Goal: Transaction & Acquisition: Purchase product/service

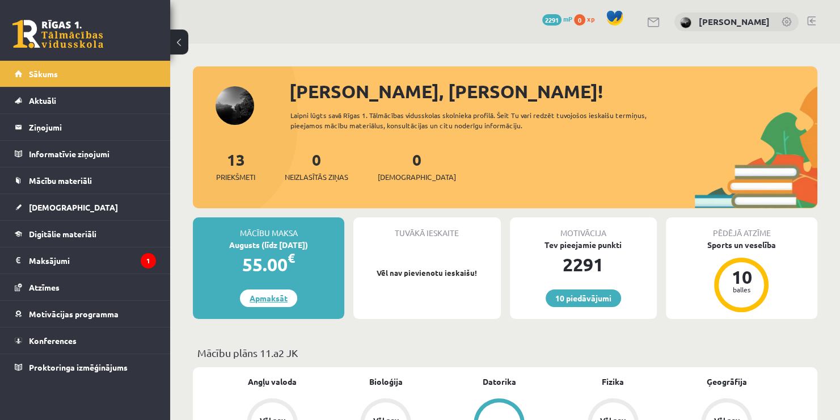
click at [289, 300] on link "Apmaksāt" at bounding box center [268, 298] width 57 height 18
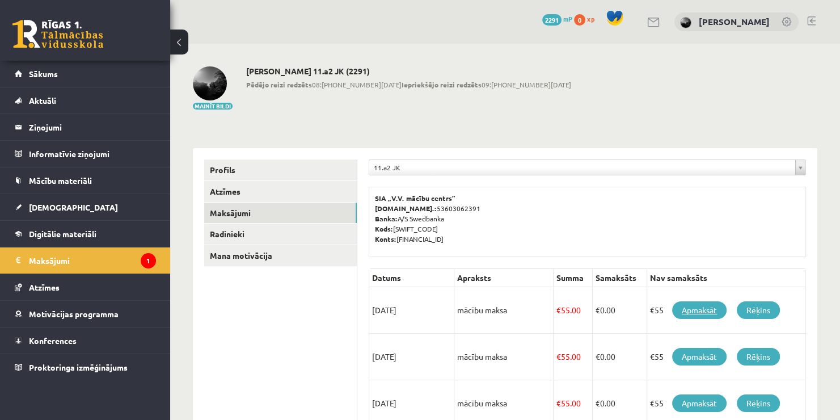
click at [707, 316] on link "Apmaksāt" at bounding box center [699, 310] width 54 height 18
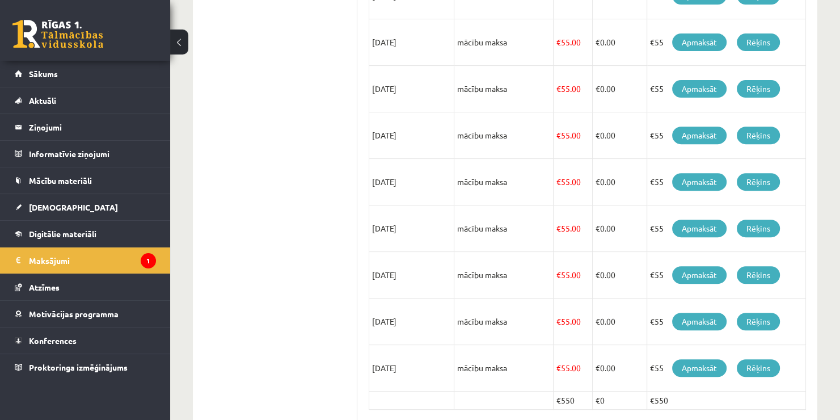
scroll to position [467, 0]
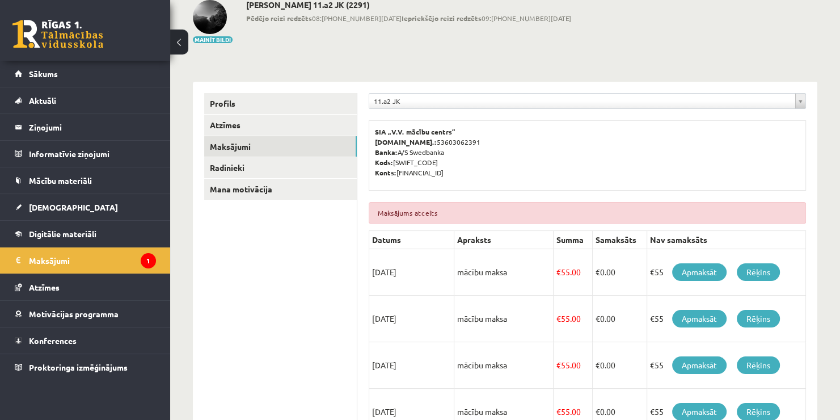
scroll to position [95, 0]
click at [817, 81] on div "**********" at bounding box center [505, 371] width 670 height 846
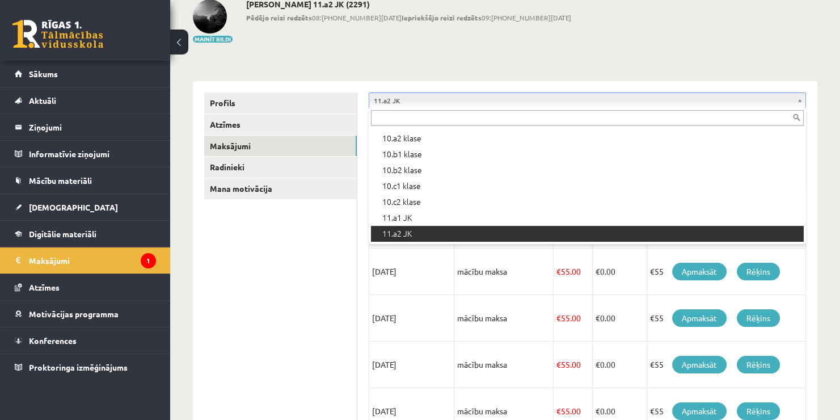
scroll to position [175, 0]
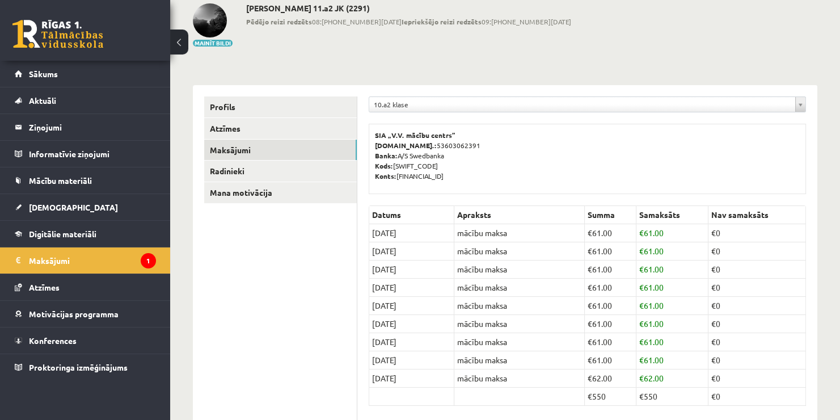
scroll to position [64, 0]
click at [278, 168] on link "Radinieki" at bounding box center [280, 170] width 153 height 21
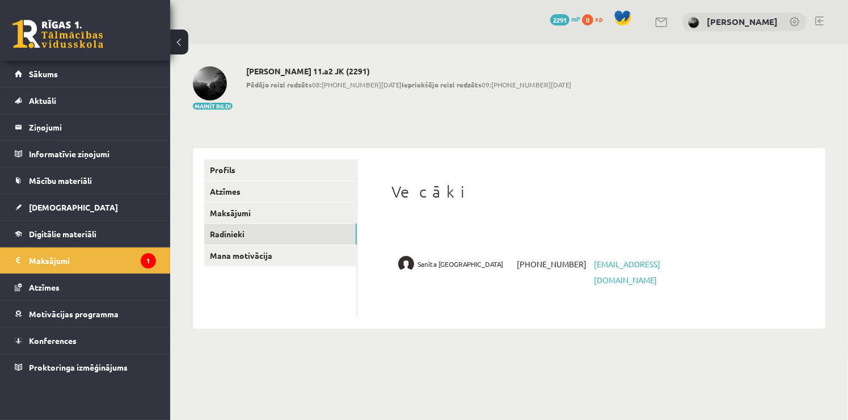
click at [556, 262] on span "+37122477264" at bounding box center [552, 264] width 77 height 16
click at [271, 218] on link "Maksājumi" at bounding box center [280, 212] width 153 height 21
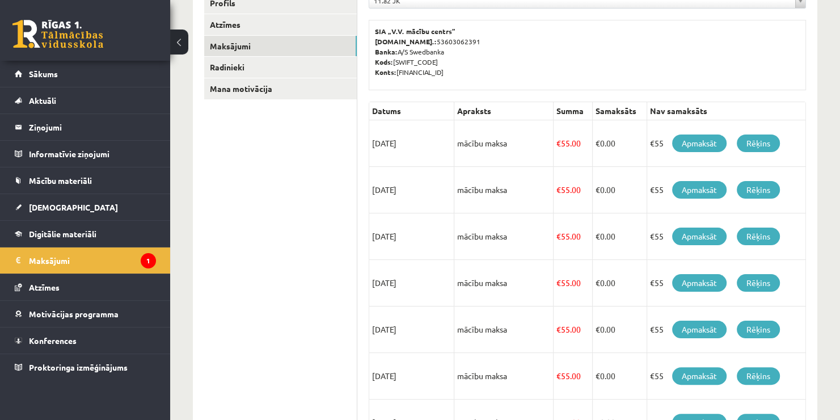
scroll to position [166, 0]
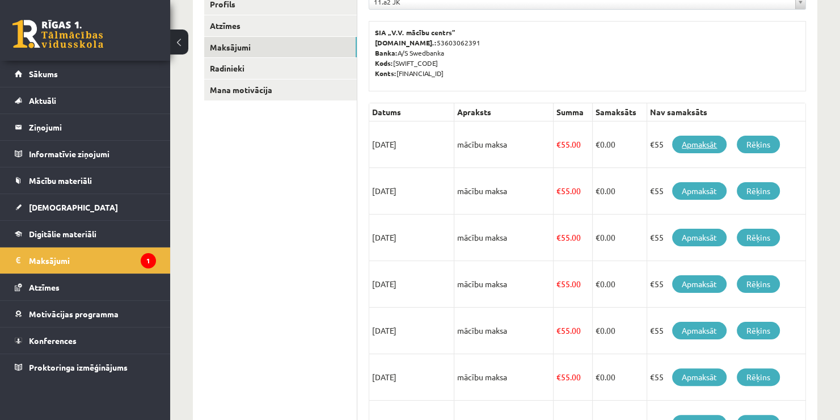
click at [714, 145] on link "Apmaksāt" at bounding box center [699, 145] width 54 height 18
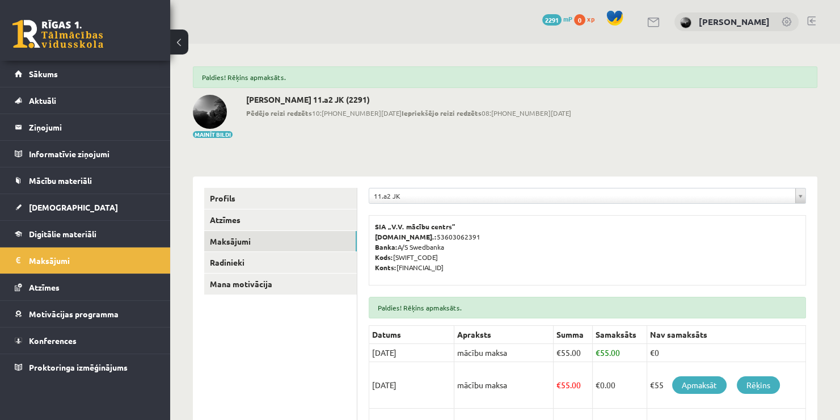
click at [56, 41] on link at bounding box center [57, 34] width 91 height 28
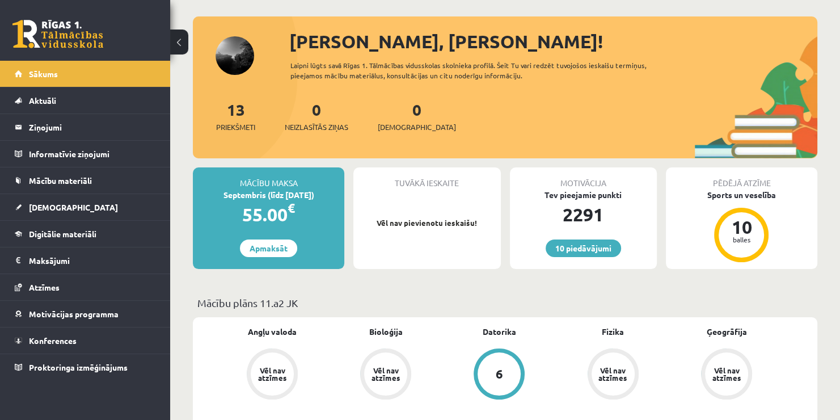
scroll to position [51, 0]
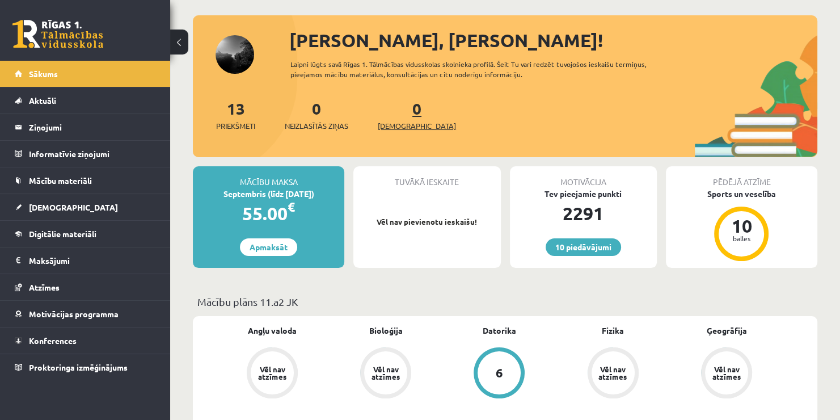
click at [410, 123] on span "[DEMOGRAPHIC_DATA]" at bounding box center [417, 125] width 78 height 11
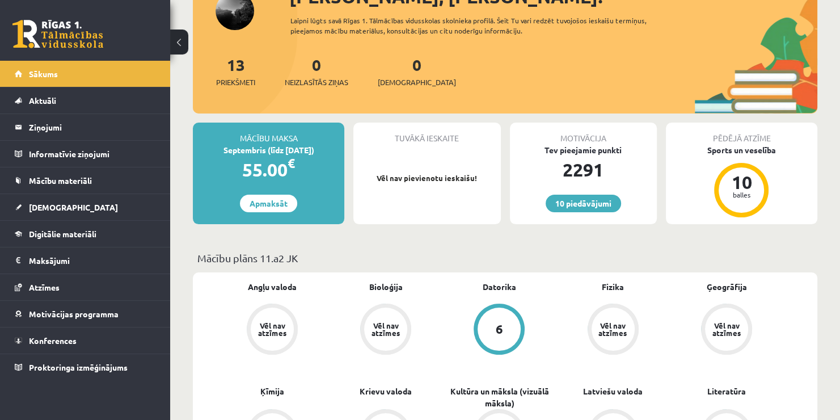
scroll to position [95, 0]
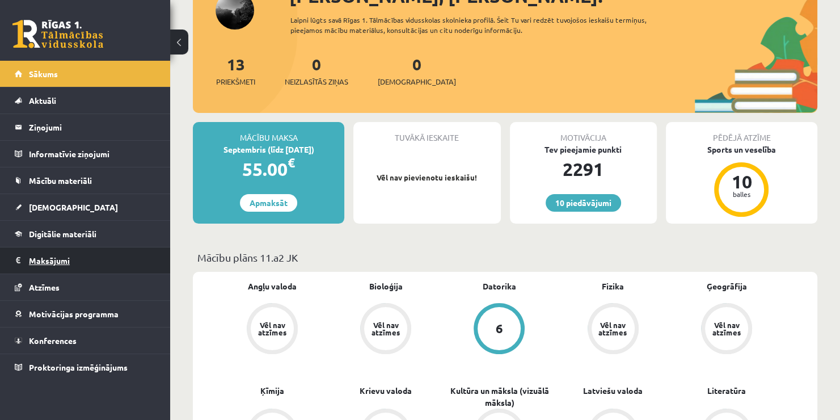
click at [58, 267] on legend "Maksājumi 0" at bounding box center [92, 260] width 127 height 26
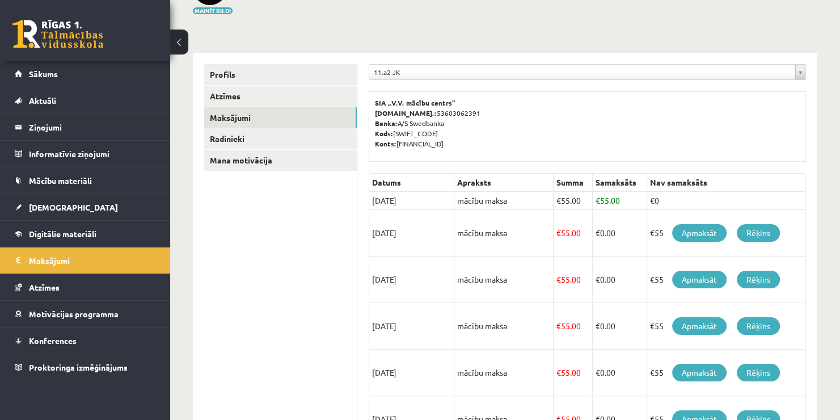
click at [606, 195] on td "€ 55.00" at bounding box center [619, 201] width 55 height 18
drag, startPoint x: 517, startPoint y: 189, endPoint x: 306, endPoint y: 150, distance: 214.7
click at [306, 150] on ul "Profils Atzīmes Maksājumi Radinieki Mana motivācija" at bounding box center [280, 369] width 153 height 611
click at [300, 138] on link "Radinieki" at bounding box center [280, 138] width 153 height 21
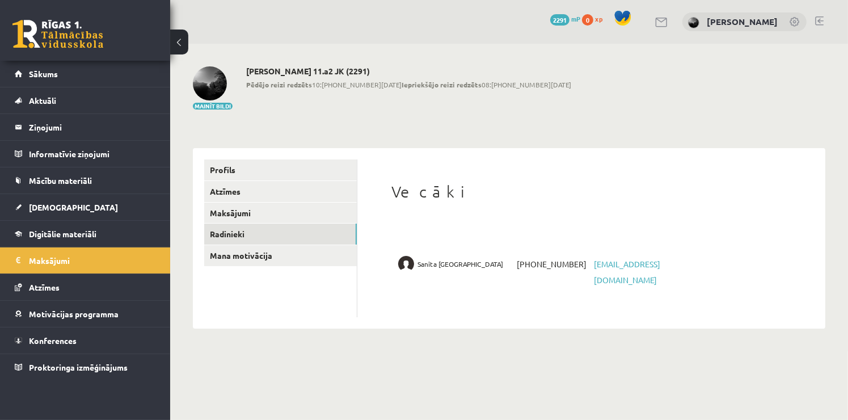
click at [67, 34] on link at bounding box center [57, 34] width 91 height 28
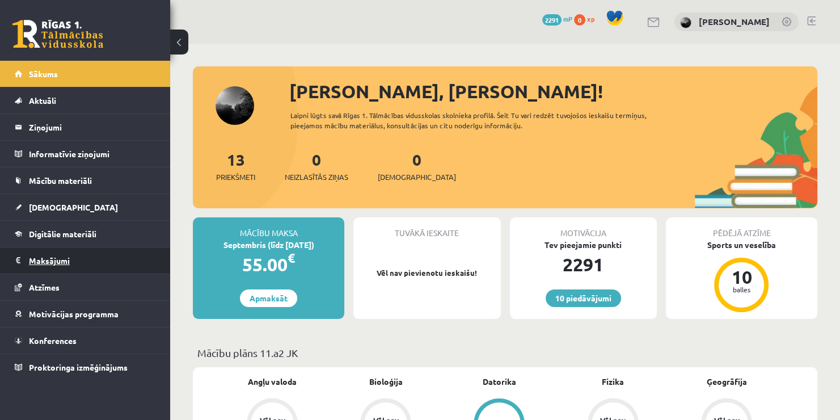
click at [47, 259] on legend "Maksājumi 0" at bounding box center [92, 260] width 127 height 26
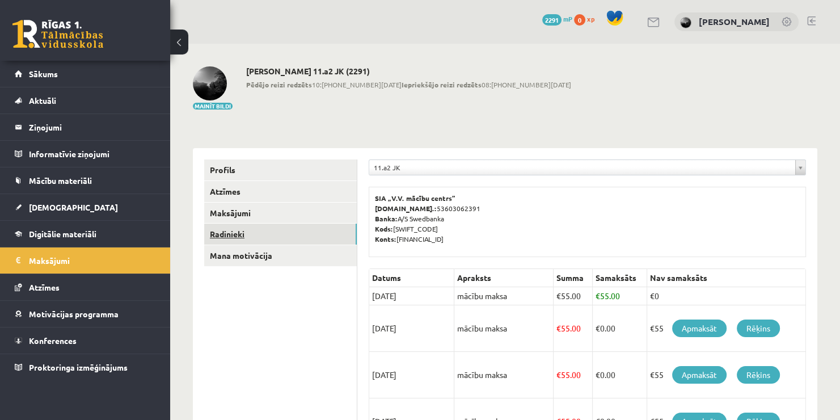
click at [250, 240] on link "Radinieki" at bounding box center [280, 233] width 153 height 21
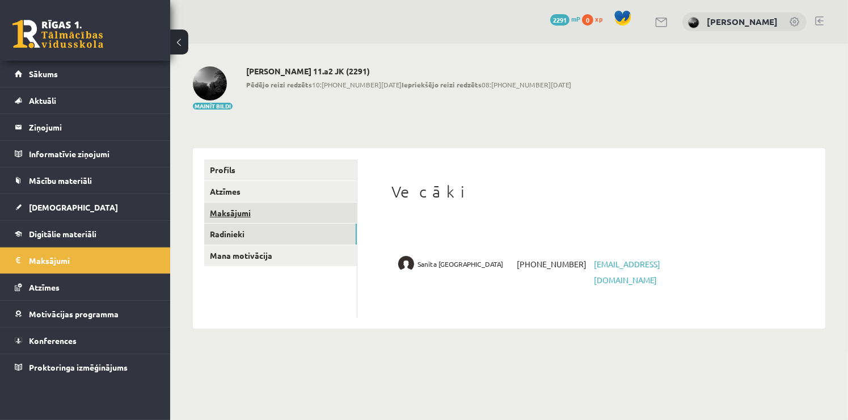
click at [250, 213] on link "Maksājumi" at bounding box center [280, 212] width 153 height 21
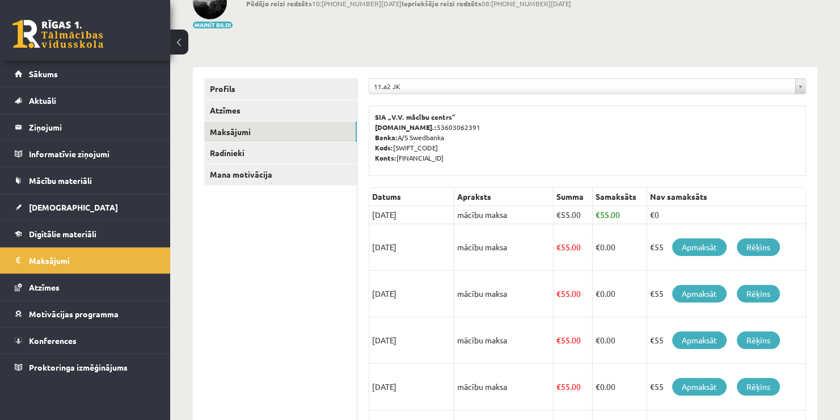
scroll to position [79, 0]
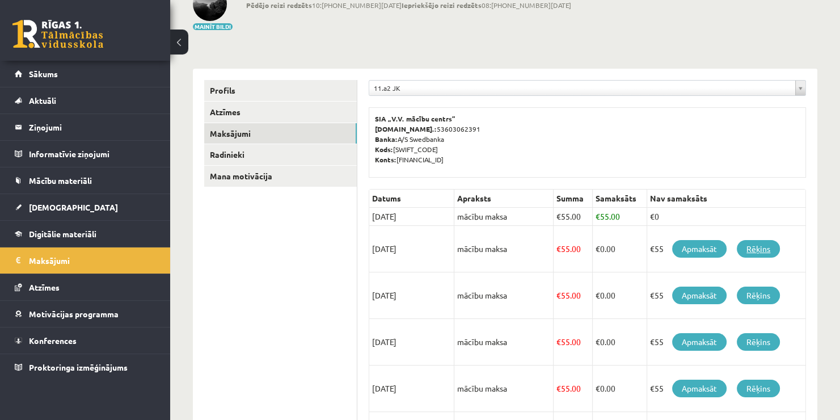
click at [763, 248] on link "Rēķins" at bounding box center [758, 249] width 43 height 18
click at [47, 40] on link at bounding box center [57, 34] width 91 height 28
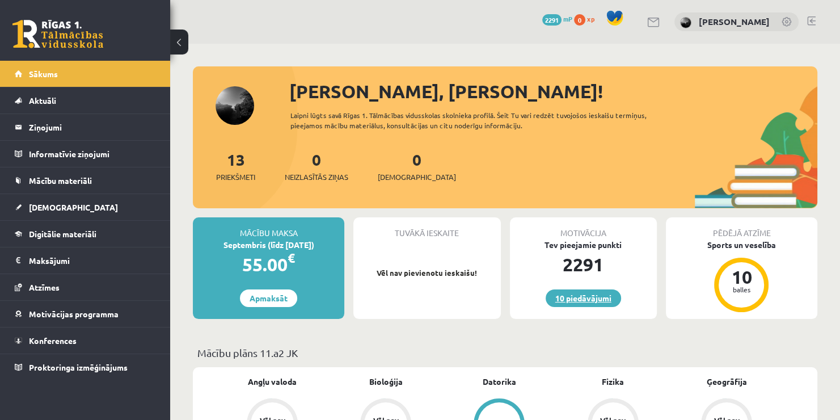
click at [585, 297] on link "10 piedāvājumi" at bounding box center [583, 298] width 75 height 18
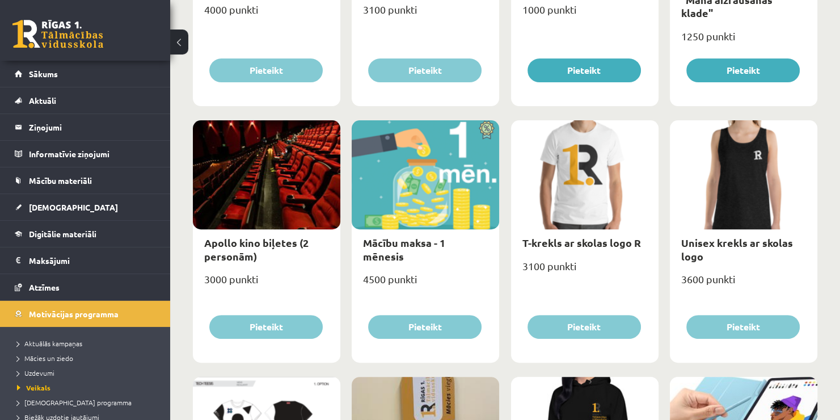
scroll to position [343, 0]
